Goal: Transaction & Acquisition: Purchase product/service

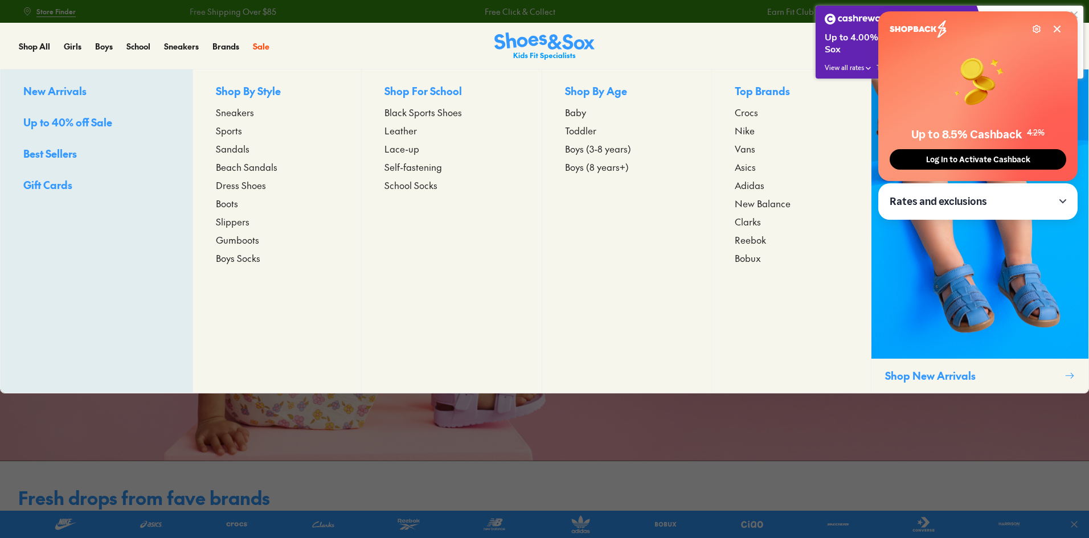
click at [573, 134] on span "Toddler" at bounding box center [580, 131] width 31 height 14
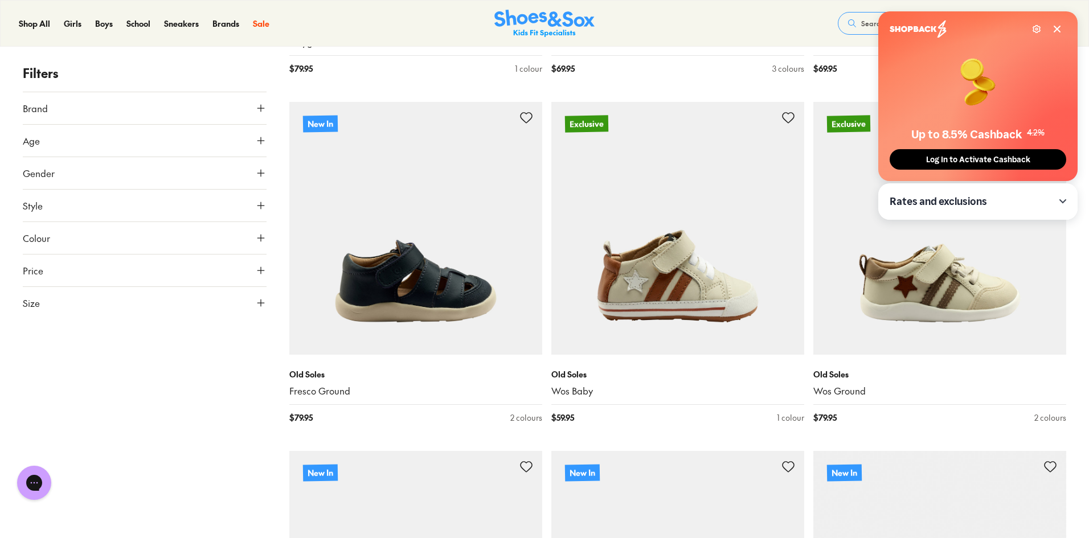
scroll to position [2963, 0]
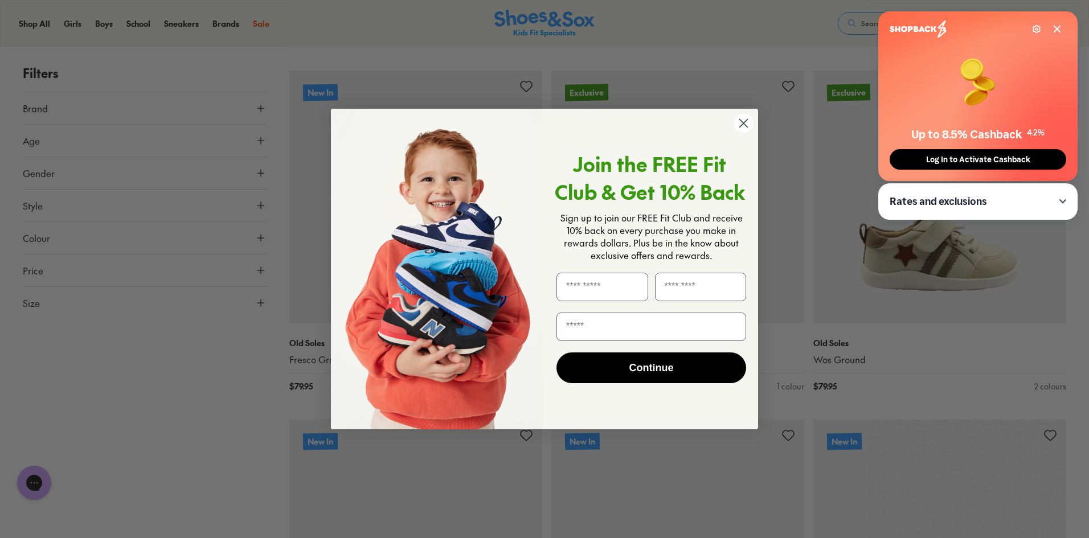
click at [742, 121] on circle "Close dialog" at bounding box center [743, 123] width 19 height 19
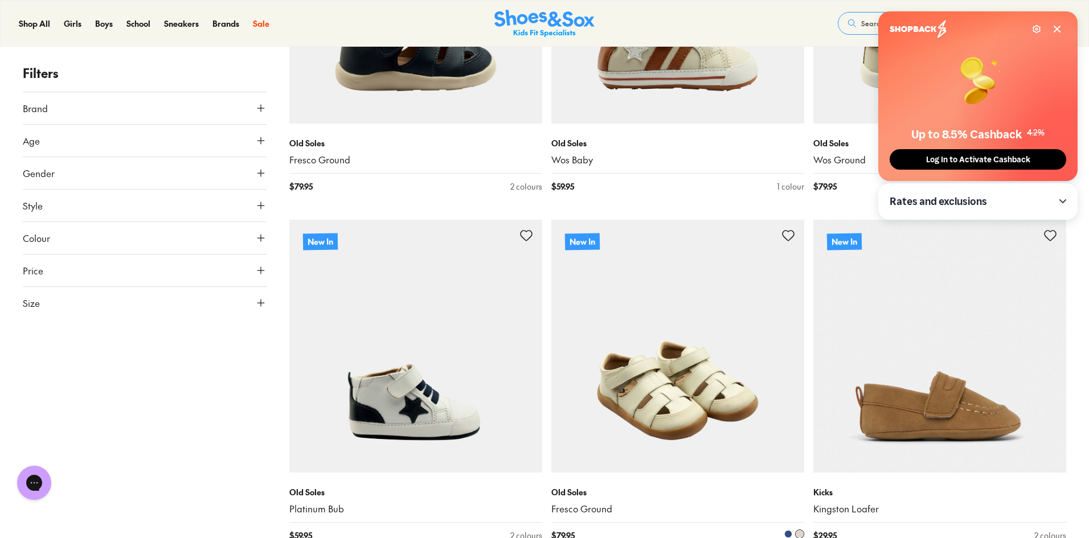
scroll to position [3362, 0]
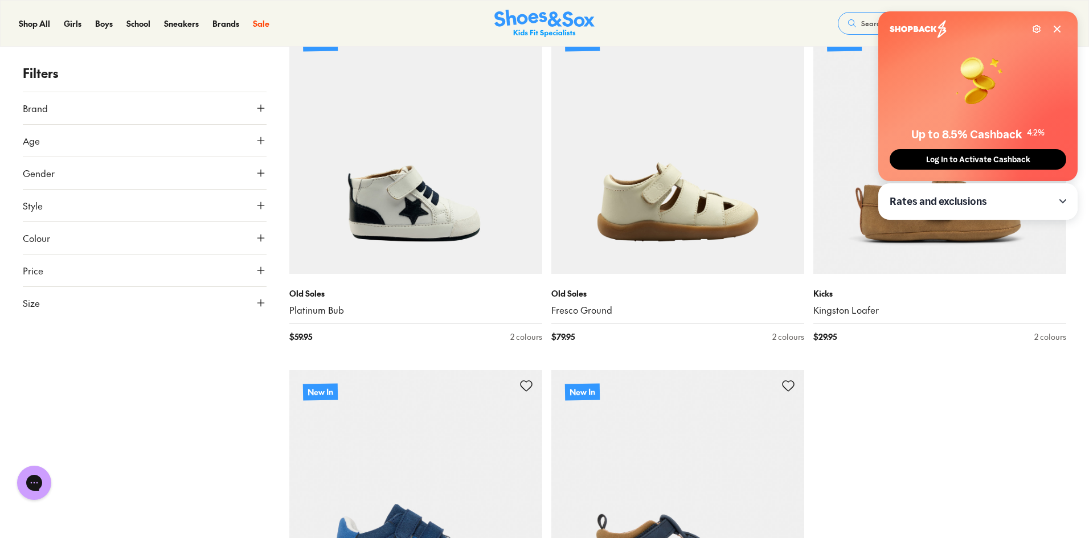
click at [1058, 30] on icon at bounding box center [1058, 29] width 6 height 6
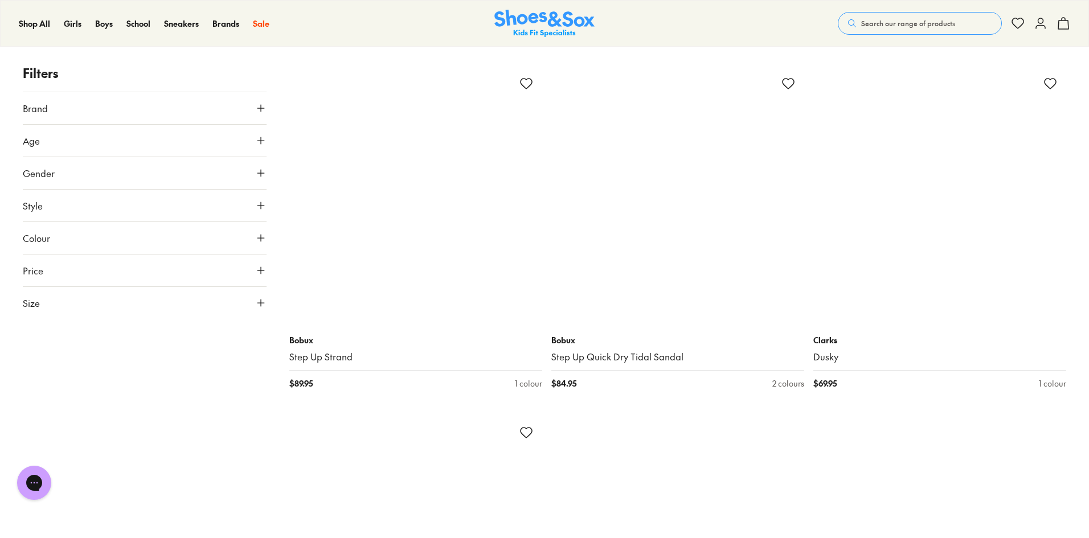
scroll to position [7180, 0]
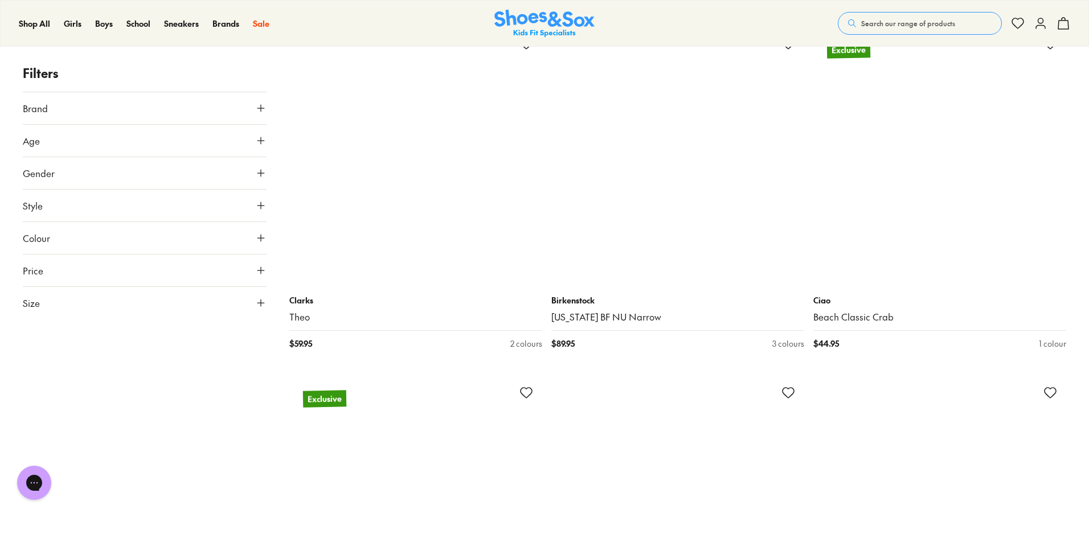
scroll to position [10713, 0]
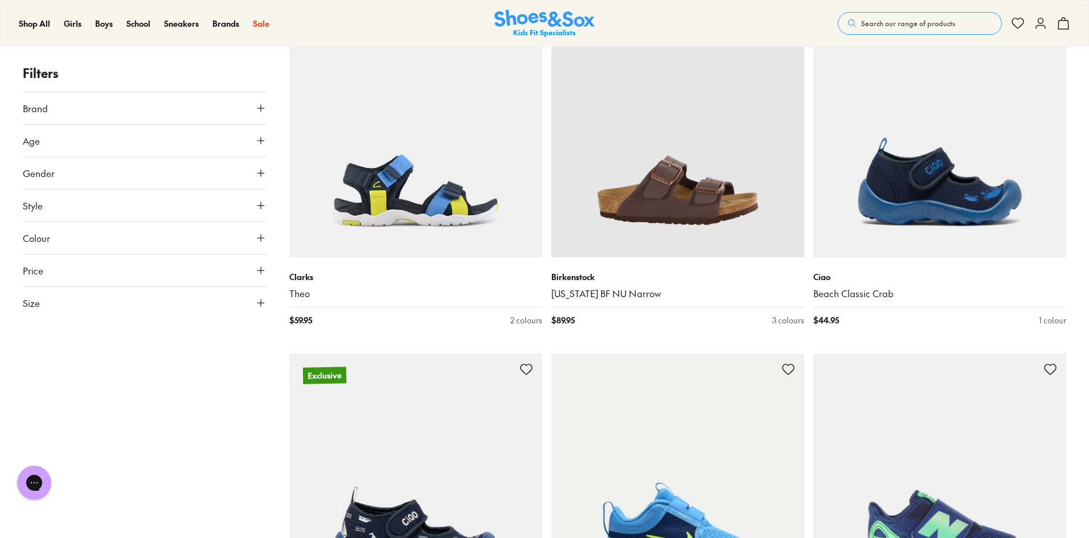
click at [39, 207] on span "Style" at bounding box center [33, 206] width 20 height 14
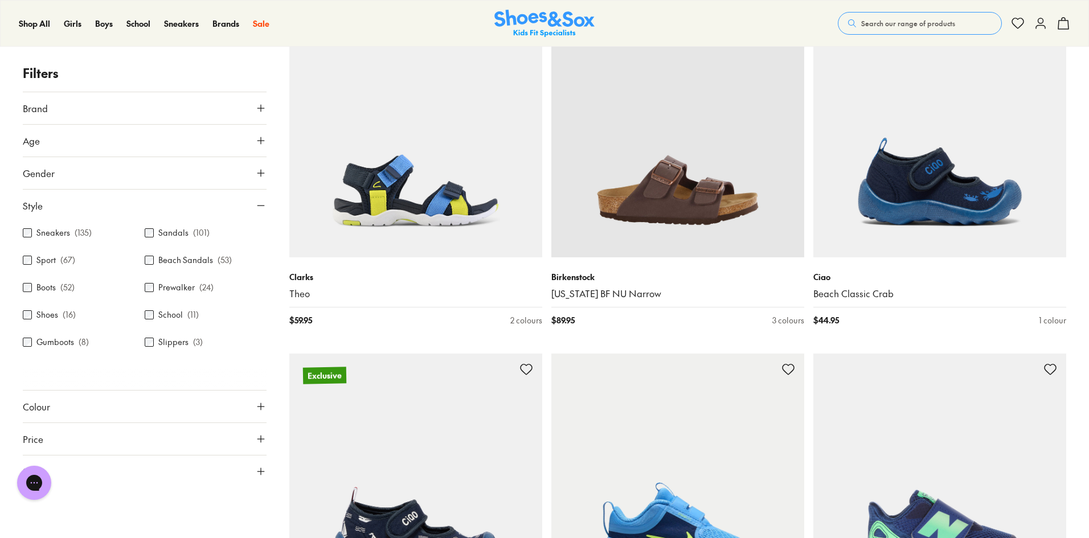
click at [40, 234] on label "Sneakers" at bounding box center [53, 233] width 34 height 12
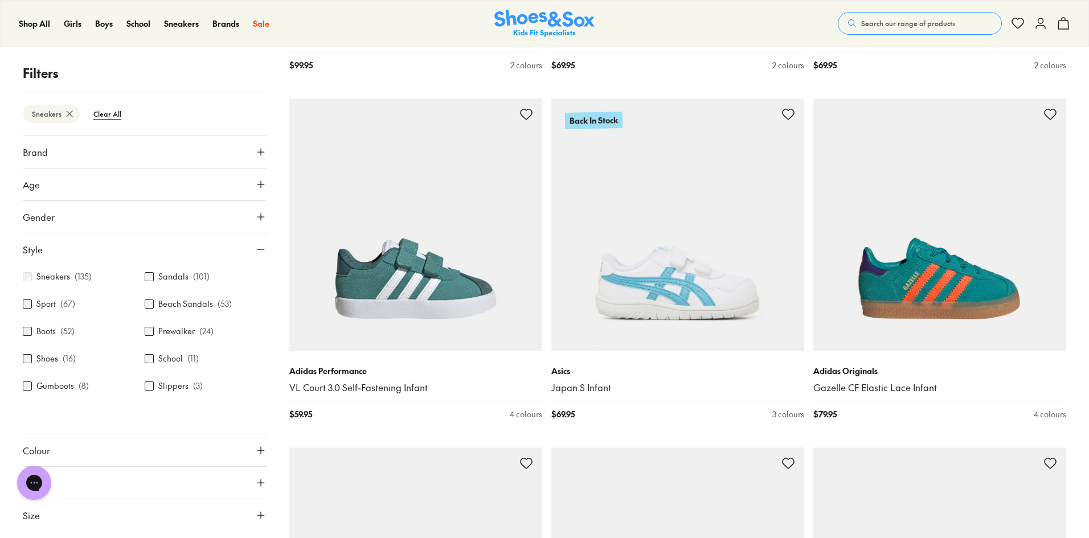
scroll to position [2963, 0]
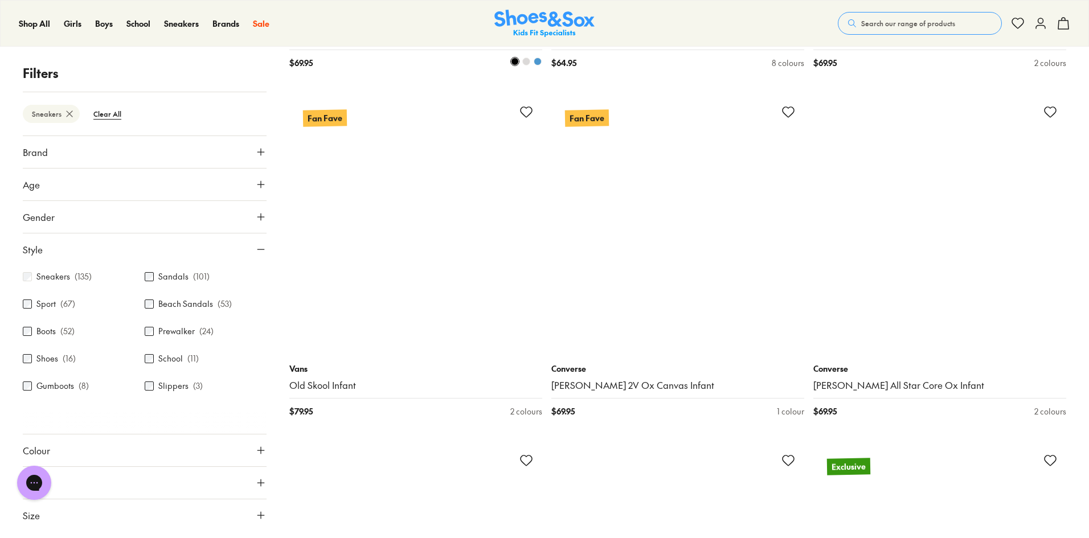
scroll to position [5926, 0]
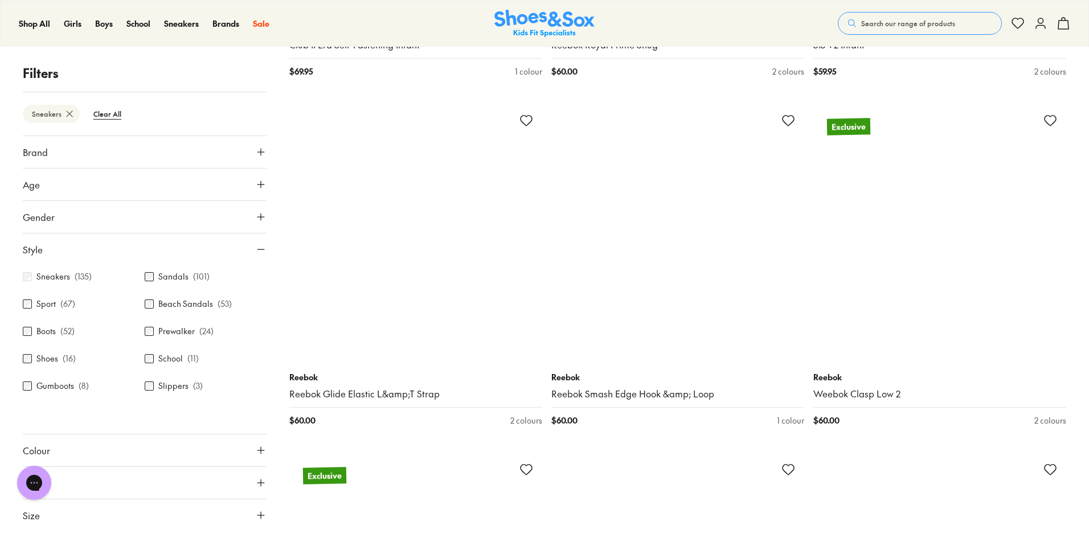
scroll to position [9915, 0]
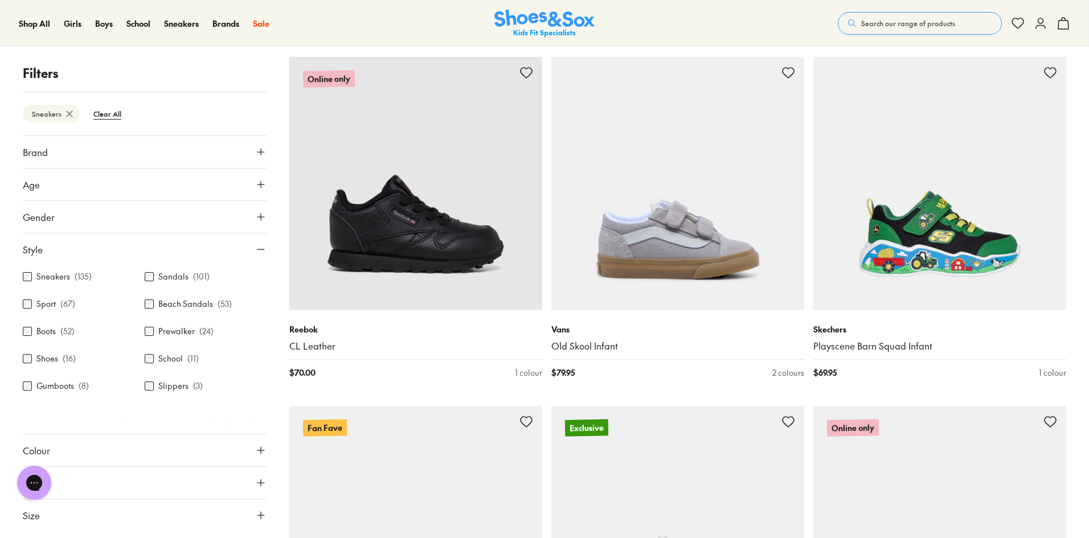
scroll to position [11909, 0]
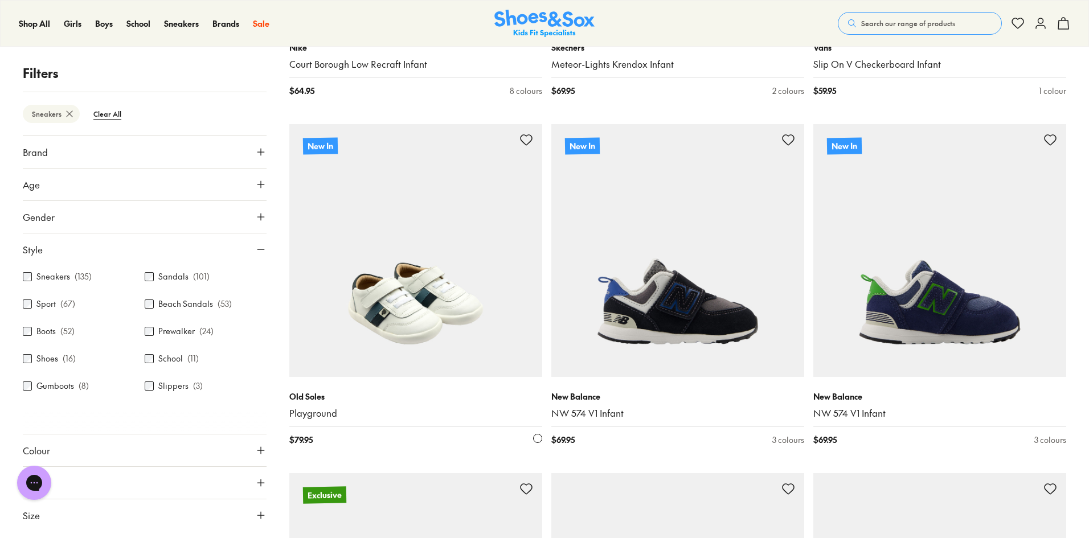
scroll to position [513, 0]
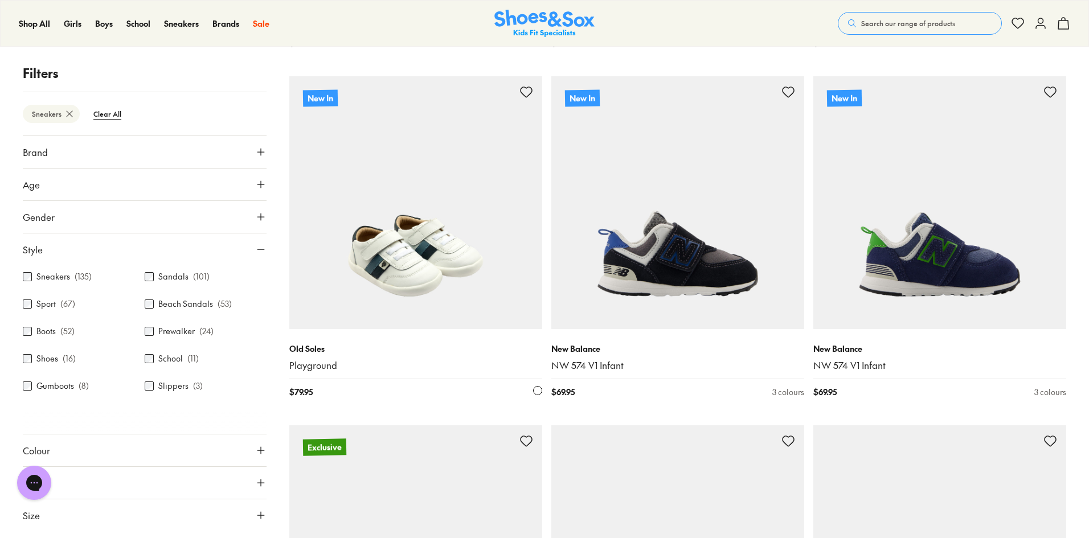
click at [439, 210] on img at bounding box center [415, 202] width 253 height 253
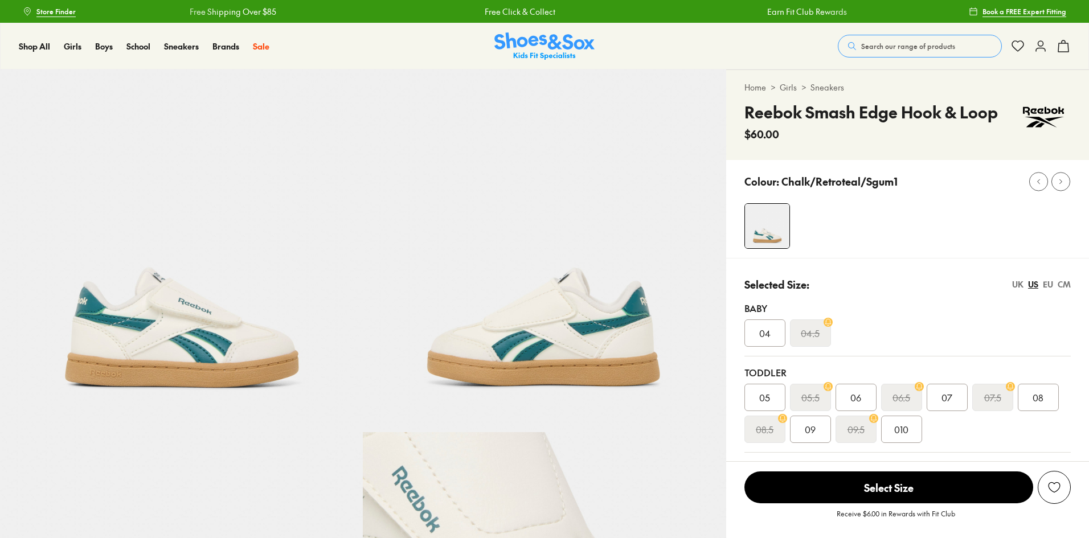
select select "*"
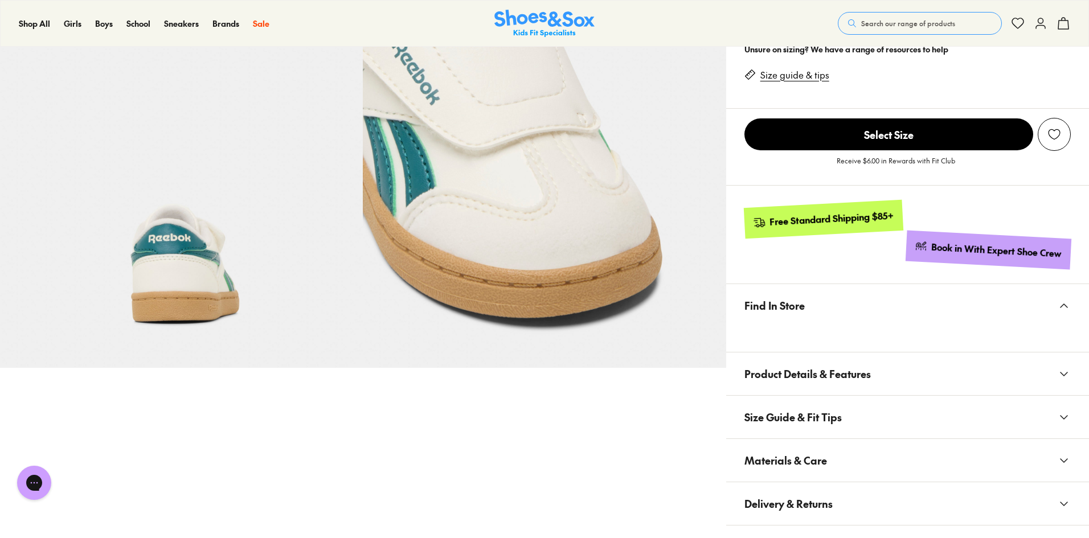
scroll to position [456, 0]
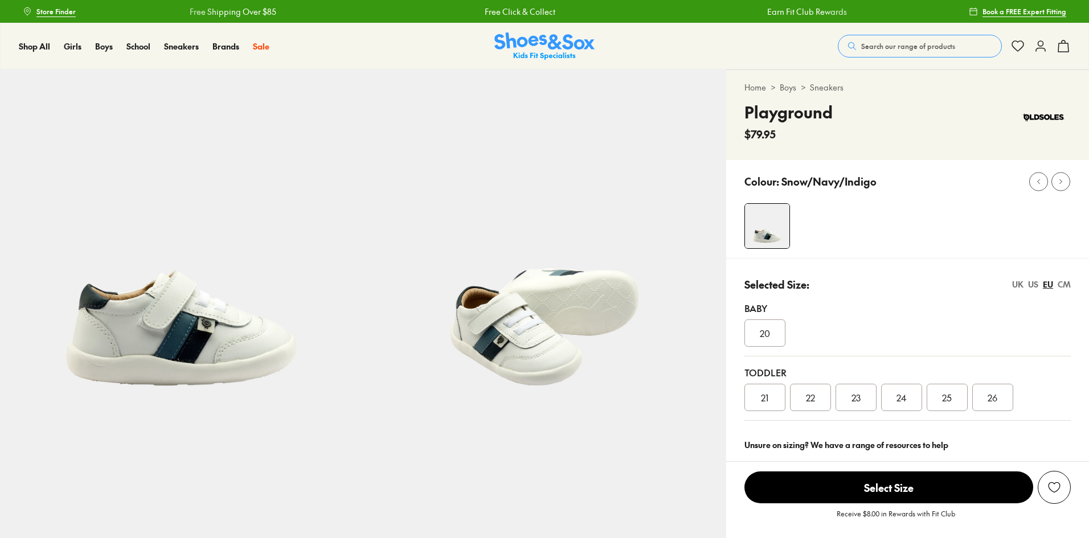
select select "*"
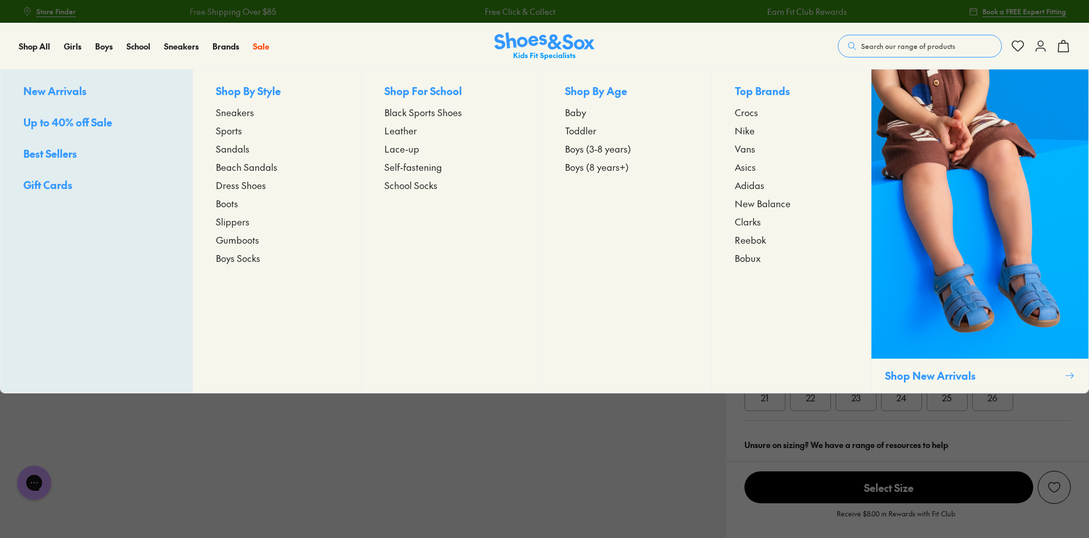
click at [594, 134] on span "Toddler" at bounding box center [580, 131] width 31 height 14
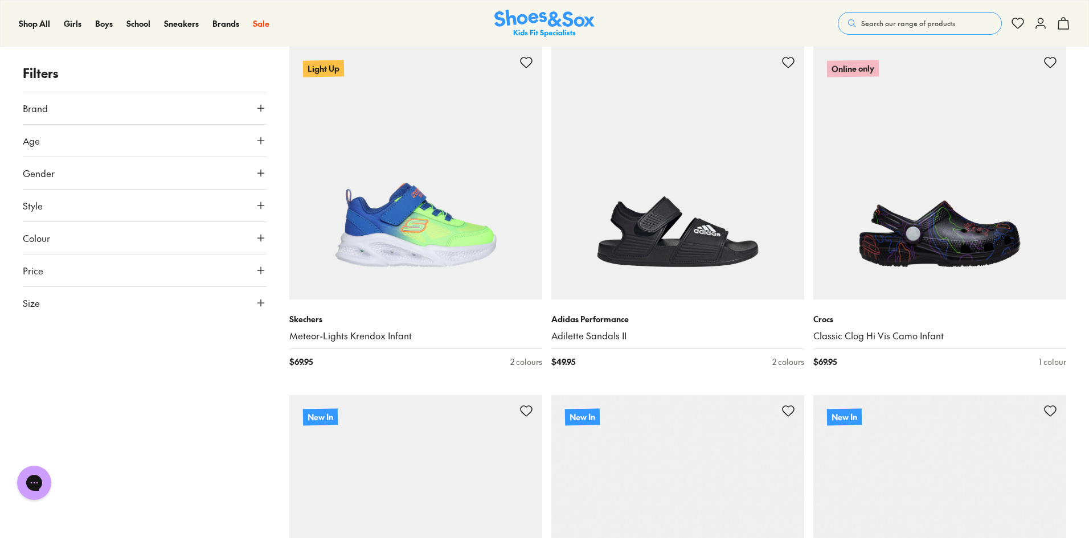
scroll to position [1254, 0]
